Goal: Task Accomplishment & Management: Manage account settings

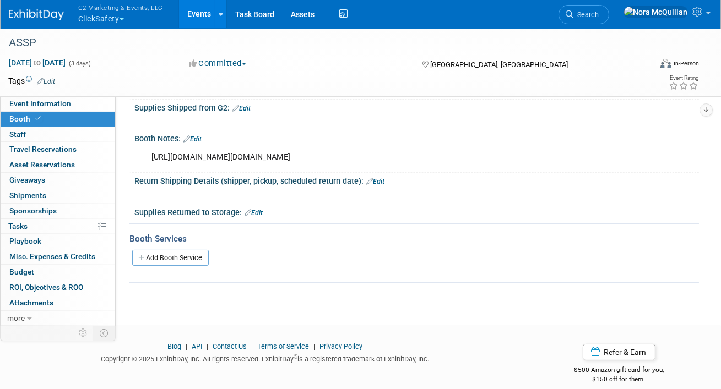
click at [112, 22] on button "G2 Marketing & Events, LLC ClickSafety" at bounding box center [127, 14] width 100 height 29
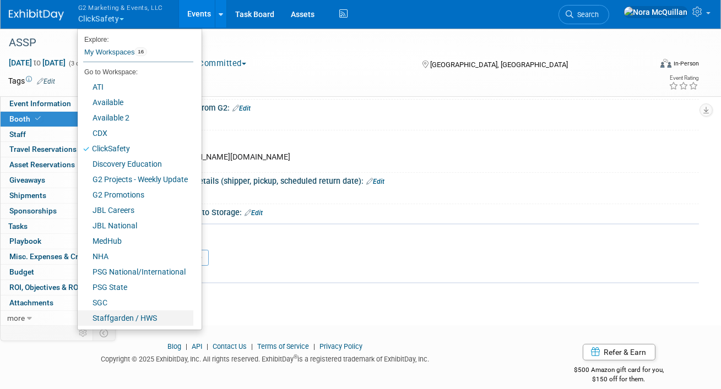
click at [151, 316] on link "Staffgarden / HWS" at bounding box center [136, 318] width 116 height 15
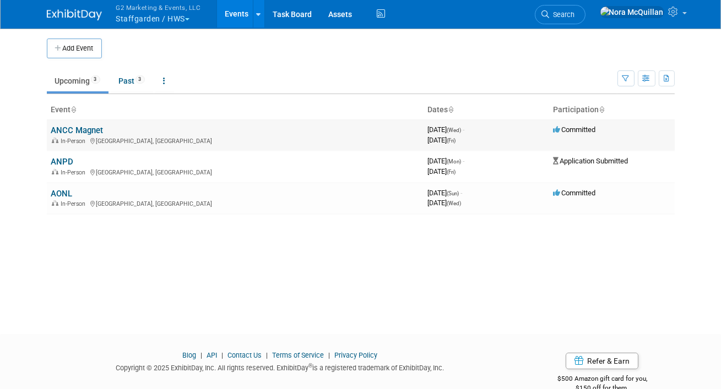
click at [83, 127] on link "ANCC Magnet" at bounding box center [77, 131] width 52 height 10
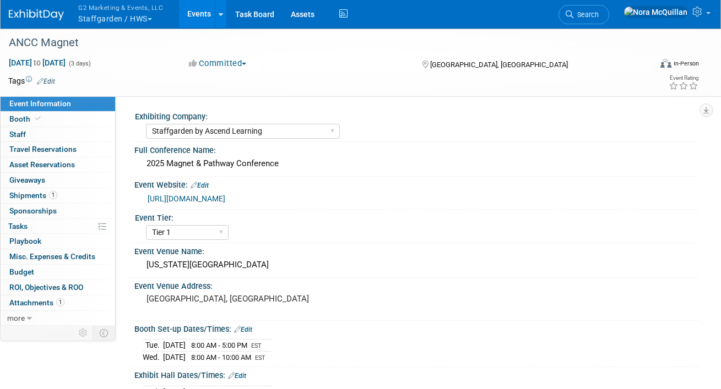
select select "Staffgarden by Ascend Learning"
select select "Tier 1"
select select "No"
click at [62, 119] on link "Booth" at bounding box center [58, 119] width 115 height 15
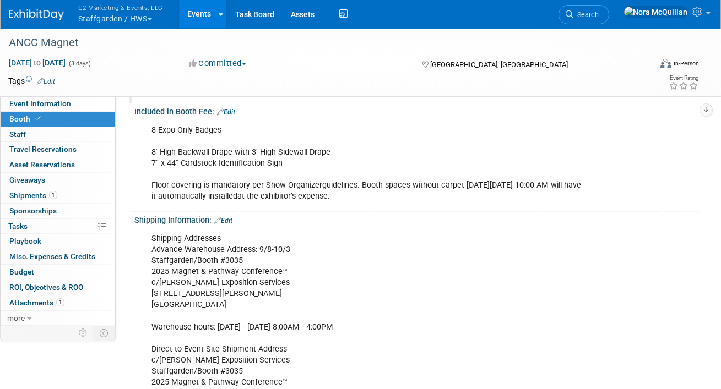
scroll to position [138, 0]
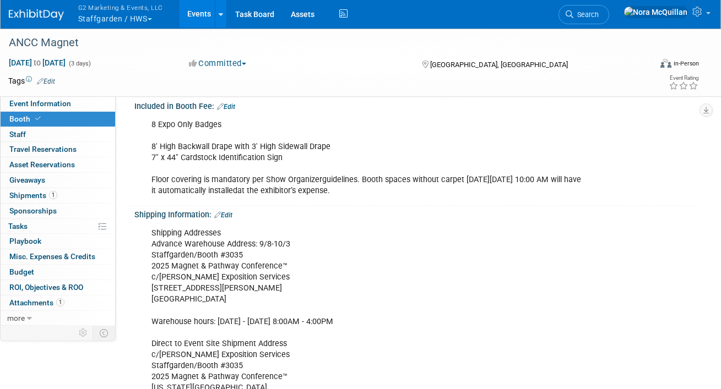
click at [96, 22] on button "G2 Marketing & Events, LLC Staffgarden / HWS" at bounding box center [127, 14] width 100 height 29
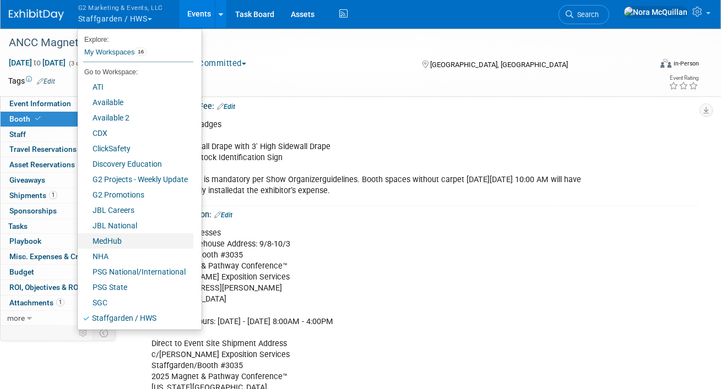
click at [113, 241] on link "MedHub" at bounding box center [136, 240] width 116 height 15
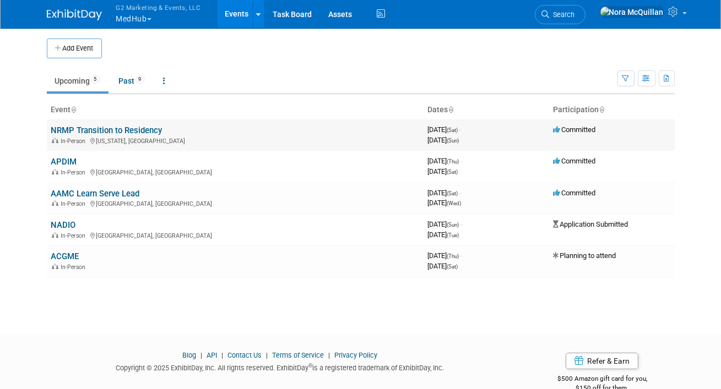
click at [79, 129] on link "NRMP Transition to Residency" at bounding box center [106, 131] width 111 height 10
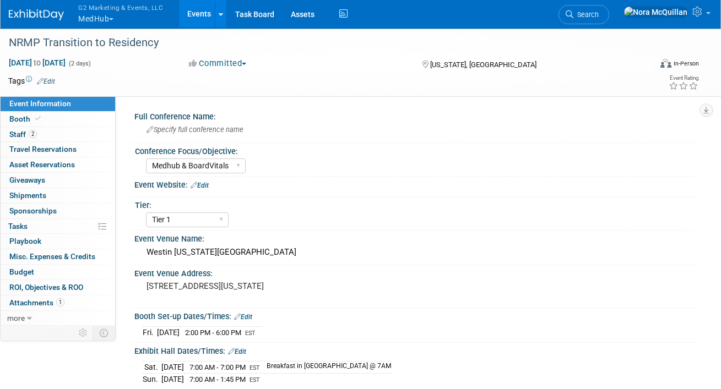
select select "Medhub & BoardVitals"
select select "Tier 1"
click at [219, 128] on span "Specify full conference name" at bounding box center [194, 130] width 97 height 8
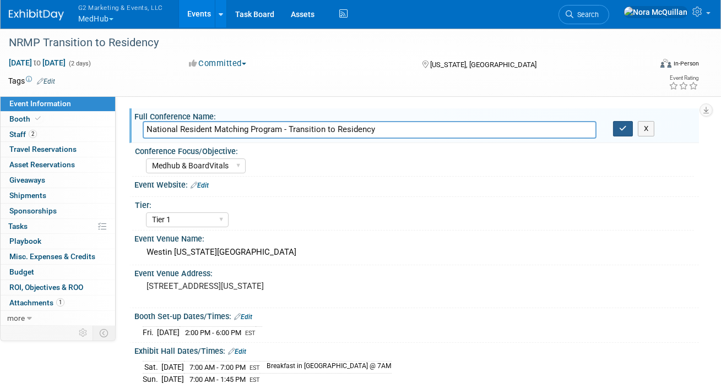
type input "National Resident Matching Program - Transition to Residency"
click at [622, 123] on button "button" at bounding box center [623, 128] width 20 height 15
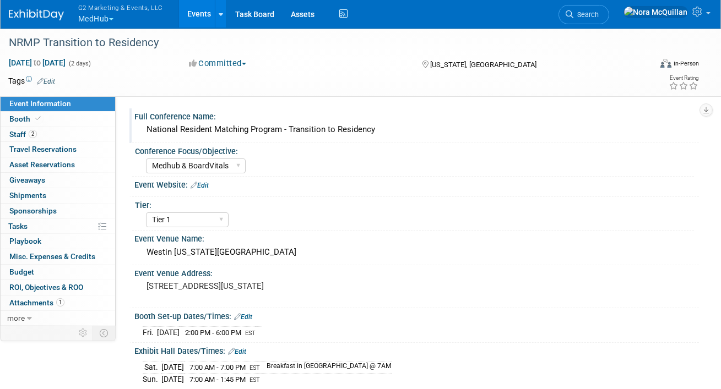
click at [202, 183] on link "Edit" at bounding box center [199, 186] width 18 height 8
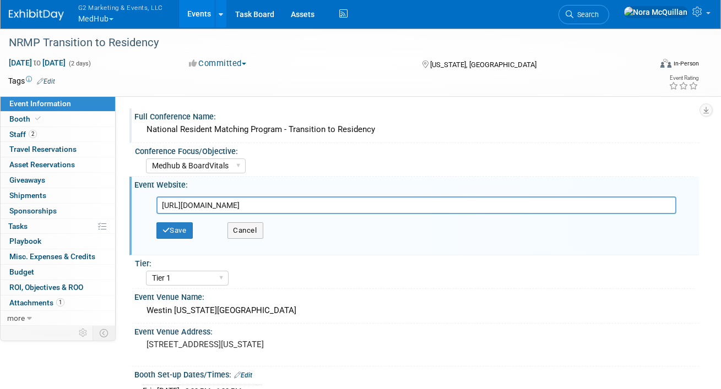
scroll to position [0, 339]
type input "https://web.cvent.com/event/19c54d0f-a369-4b36-9088-19fec8228047/websitePage:ad…"
click at [173, 236] on button "Save" at bounding box center [174, 230] width 36 height 17
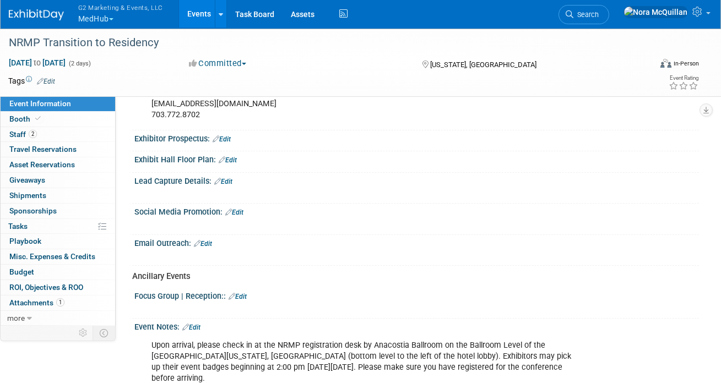
scroll to position [398, 0]
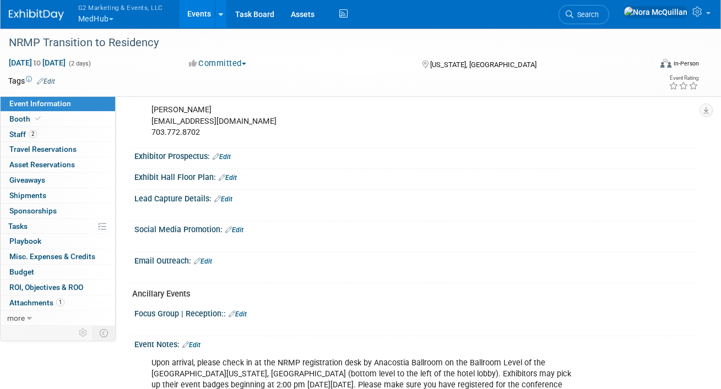
click at [231, 203] on link "Edit" at bounding box center [223, 199] width 18 height 8
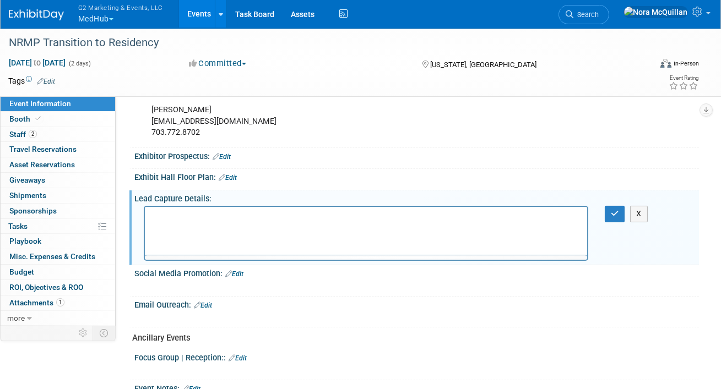
scroll to position [0, 0]
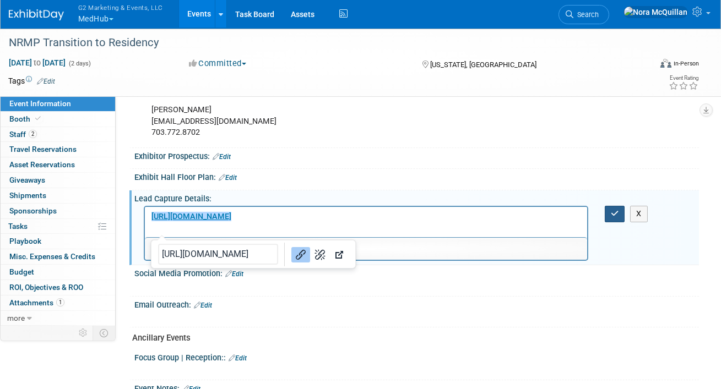
click at [616, 217] on icon "button" at bounding box center [615, 214] width 8 height 8
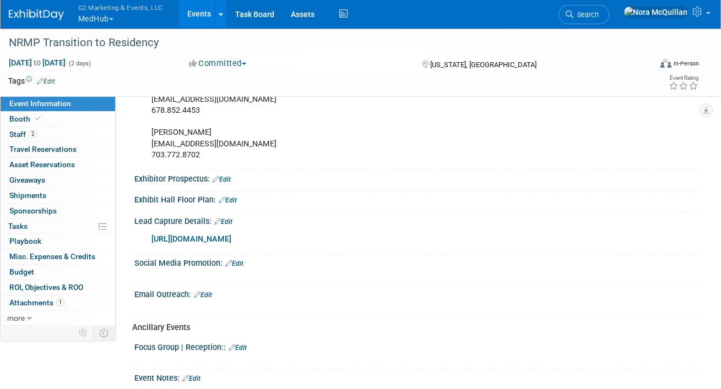
scroll to position [373, 0]
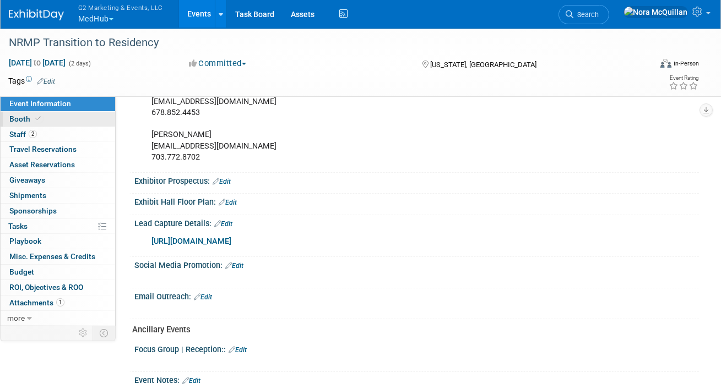
click at [42, 118] on link "Booth" at bounding box center [58, 119] width 115 height 15
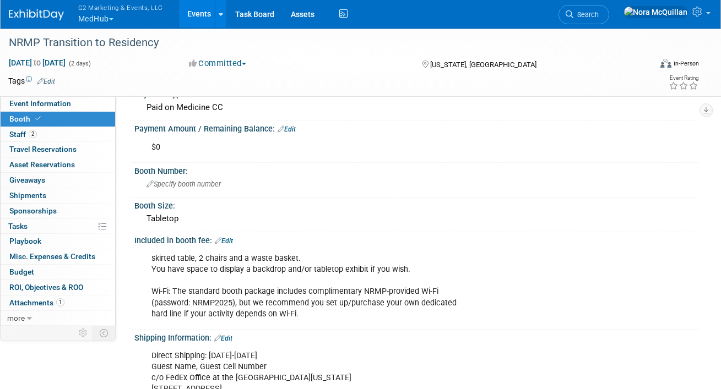
scroll to position [95, 0]
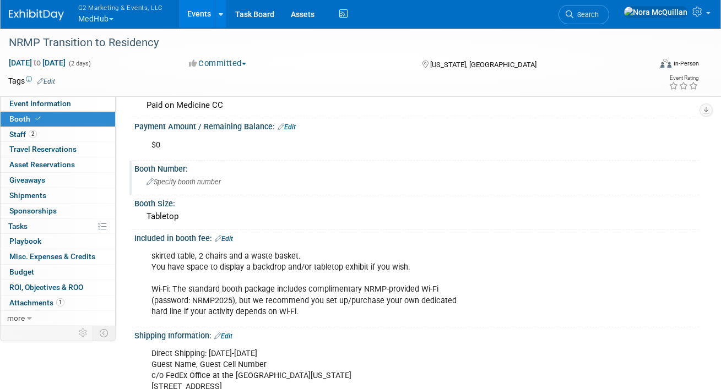
click at [186, 179] on span "Specify booth number" at bounding box center [183, 182] width 74 height 8
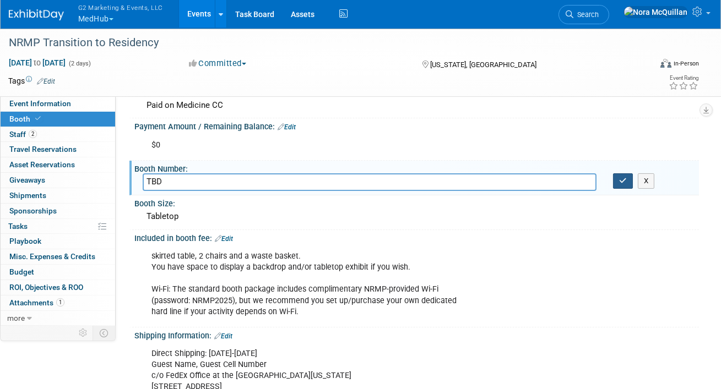
type input "TBD"
click at [616, 186] on button "button" at bounding box center [623, 180] width 20 height 15
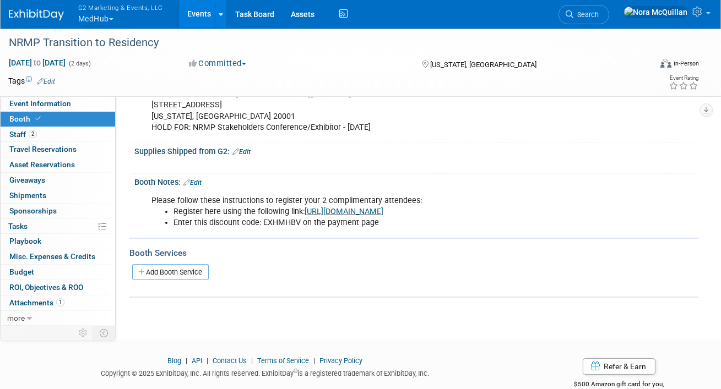
scroll to position [402, 0]
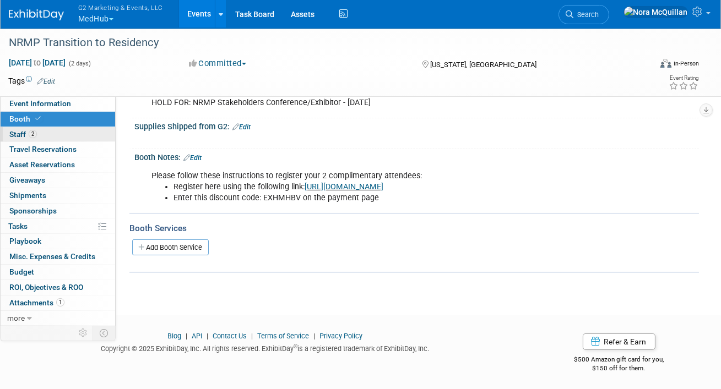
click at [43, 135] on link "2 Staff 2" at bounding box center [58, 134] width 115 height 15
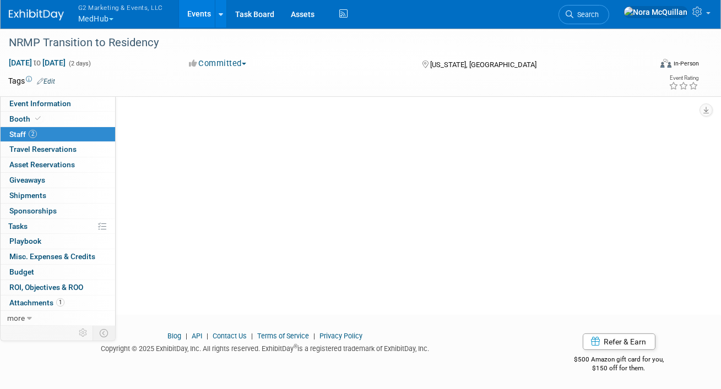
scroll to position [0, 0]
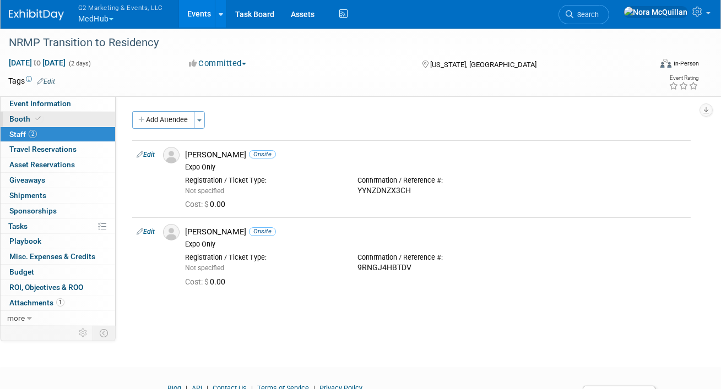
click at [56, 115] on link "Booth" at bounding box center [58, 119] width 115 height 15
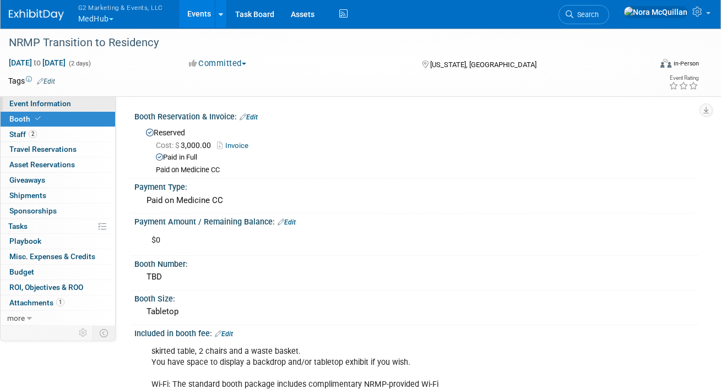
click at [57, 101] on span "Event Information" at bounding box center [40, 103] width 62 height 9
select select "Medhub & BoardVitals"
select select "Tier 1"
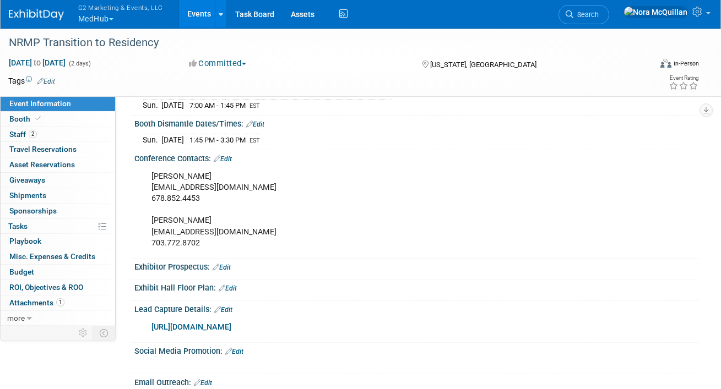
scroll to position [307, 0]
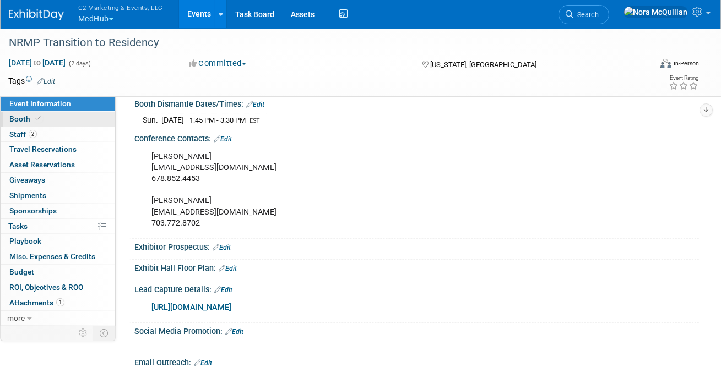
click at [79, 117] on link "Booth" at bounding box center [58, 119] width 115 height 15
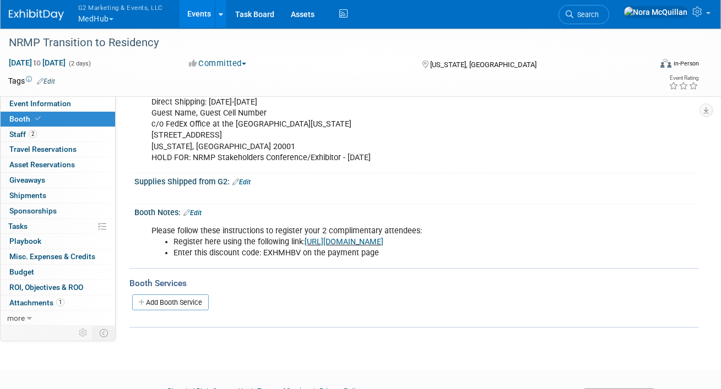
scroll to position [345, 0]
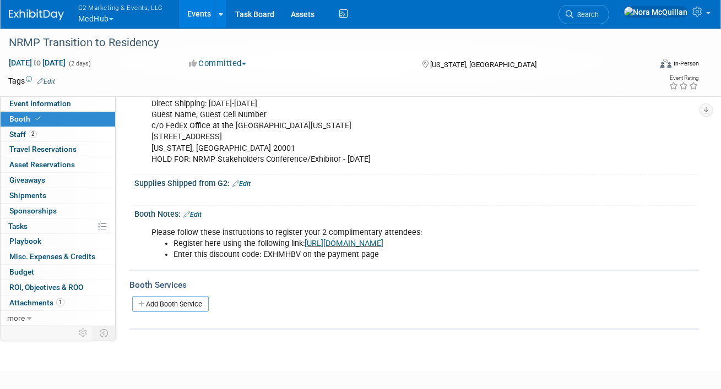
click at [201, 211] on link "Edit" at bounding box center [192, 215] width 18 height 8
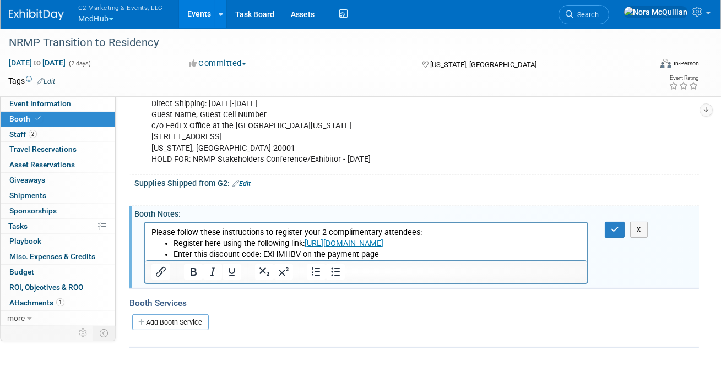
scroll to position [0, 0]
click at [385, 254] on li "Enter this discount code: EXHMHBV on the payment page" at bounding box center [376, 254] width 407 height 11
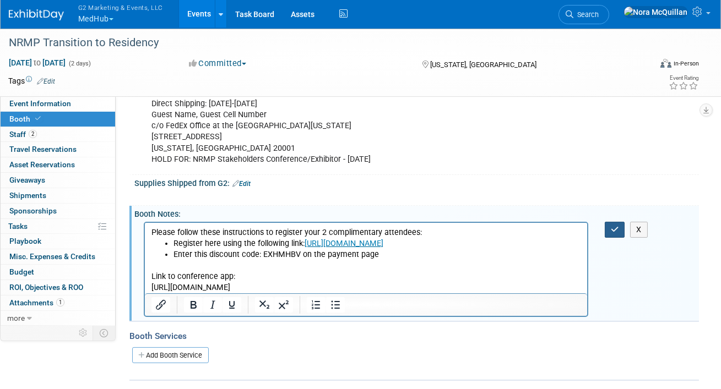
click at [623, 222] on button "button" at bounding box center [615, 230] width 20 height 16
